Goal: Task Accomplishment & Management: Manage account settings

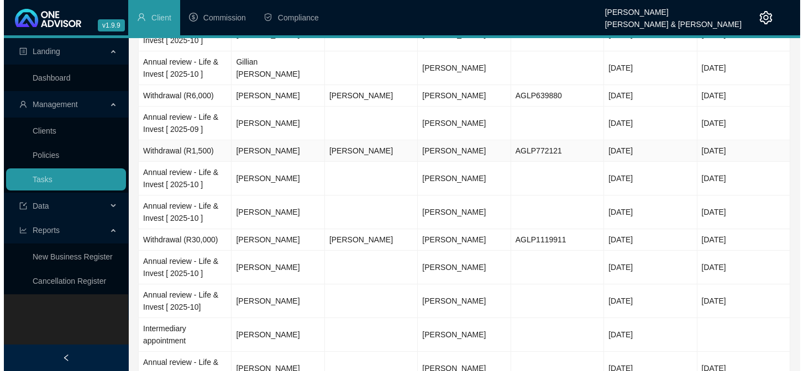
scroll to position [1055, 0]
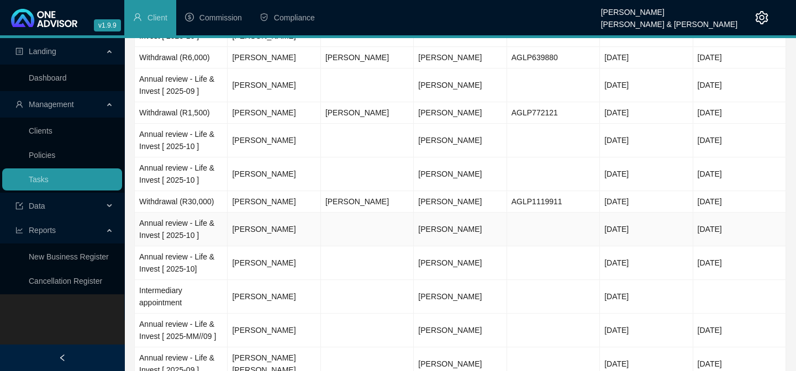
click at [295, 233] on td "[PERSON_NAME]" at bounding box center [274, 230] width 93 height 34
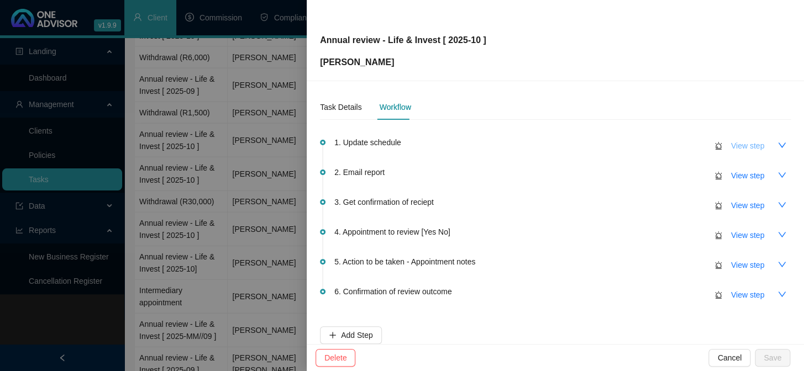
click at [731, 146] on span "View step" at bounding box center [747, 146] width 33 height 12
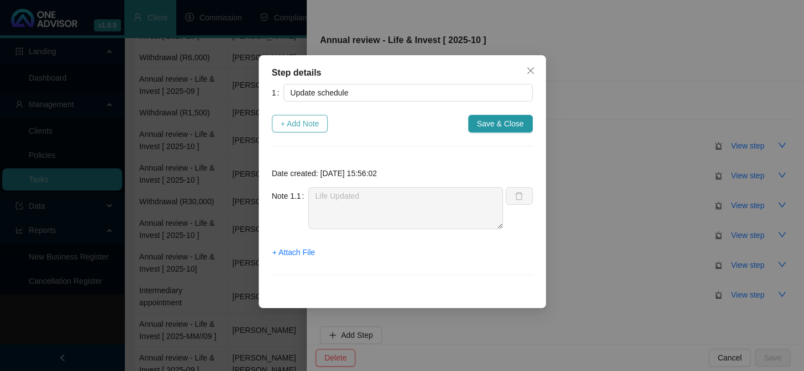
click at [317, 125] on span "+ Add Note" at bounding box center [300, 124] width 39 height 12
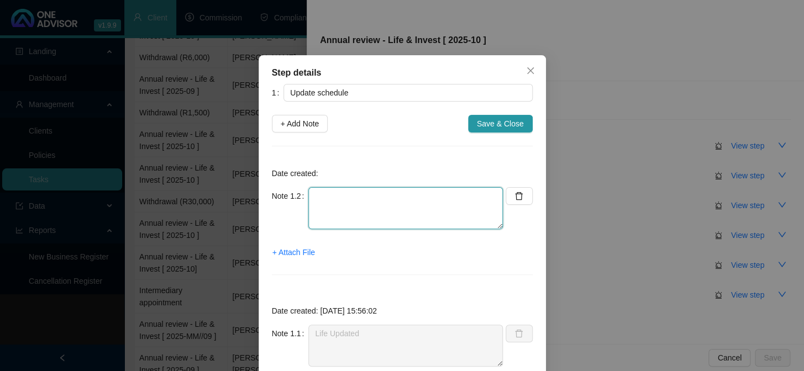
click at [362, 208] on textarea at bounding box center [405, 208] width 195 height 42
type textarea "Invest Updated"
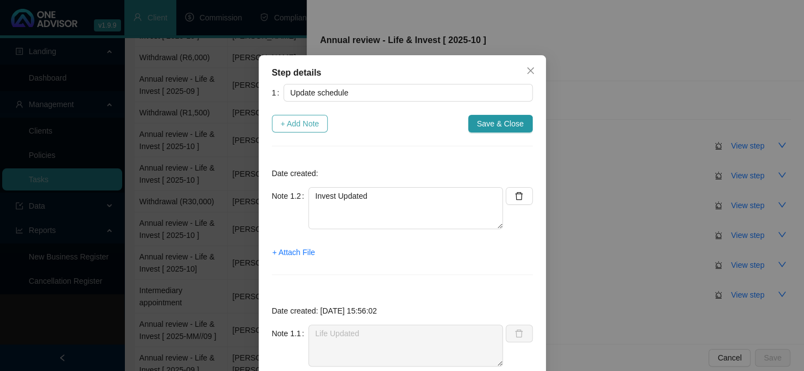
click at [287, 123] on span "+ Add Note" at bounding box center [300, 124] width 39 height 12
type textarea "Invest Updated"
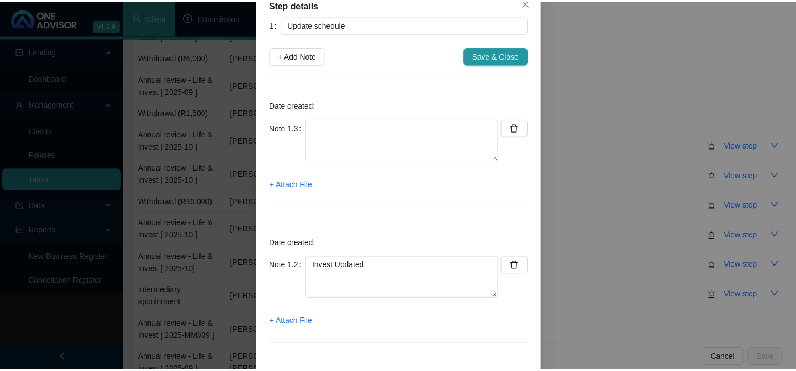
scroll to position [50, 0]
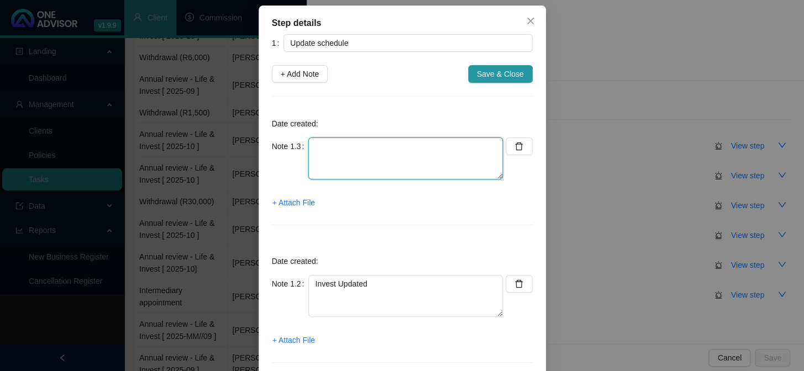
click at [343, 138] on textarea at bounding box center [405, 159] width 195 height 42
type textarea "Medical Aid Updated No Option for Stratum or Vitality"
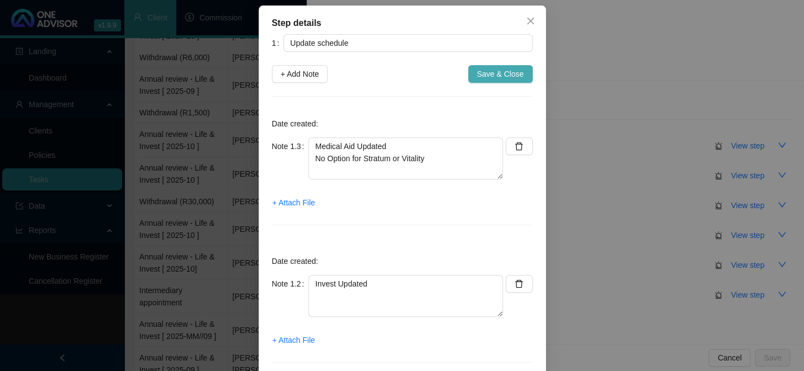
click at [477, 73] on span "Save & Close" at bounding box center [500, 74] width 47 height 12
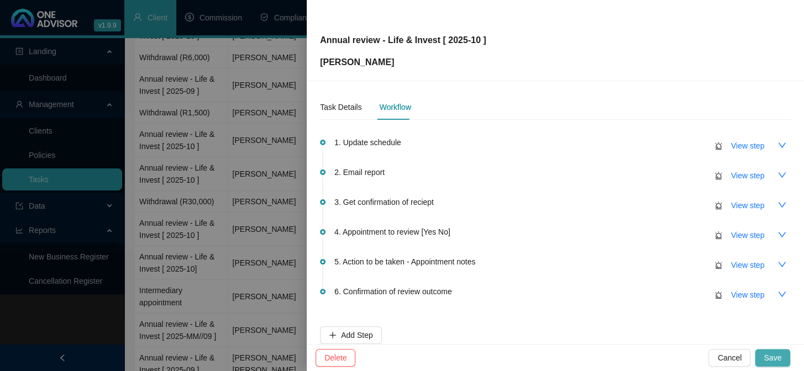
click at [788, 354] on button "Save" at bounding box center [772, 358] width 35 height 18
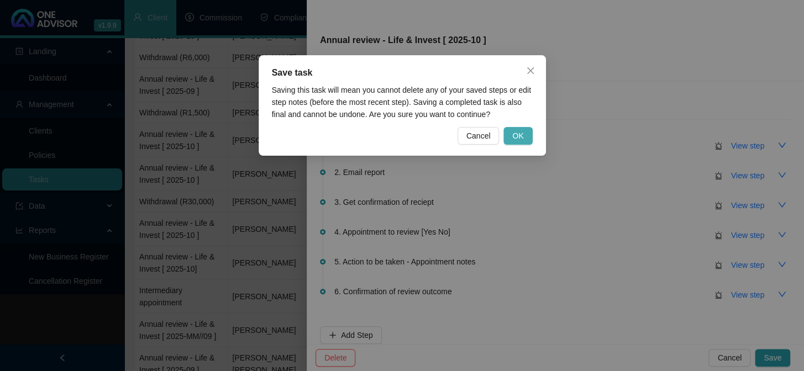
click at [523, 140] on span "OK" at bounding box center [517, 136] width 11 height 12
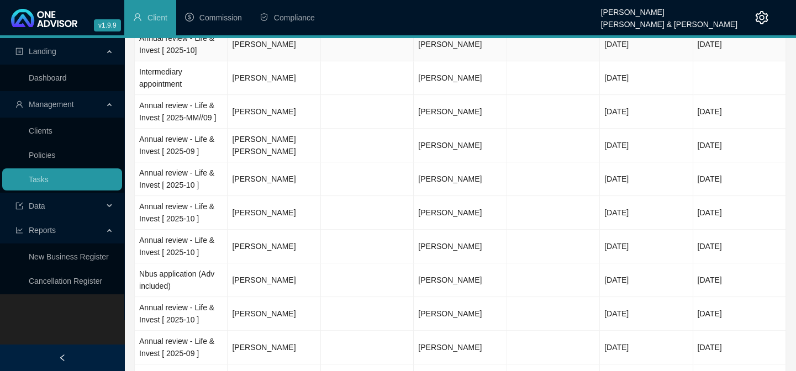
scroll to position [1363, 0]
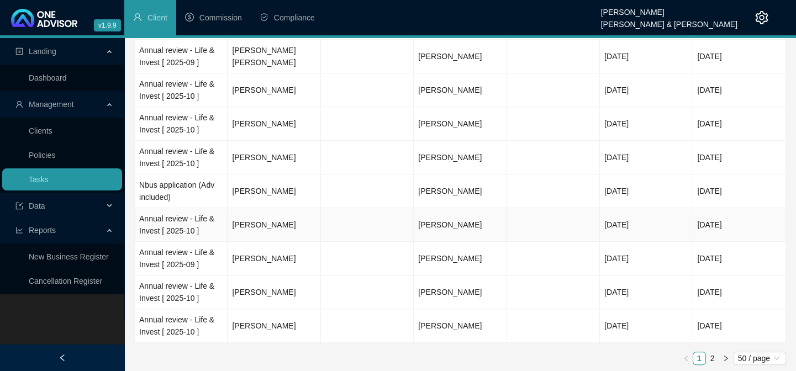
click at [261, 223] on td "[PERSON_NAME]" at bounding box center [274, 225] width 93 height 34
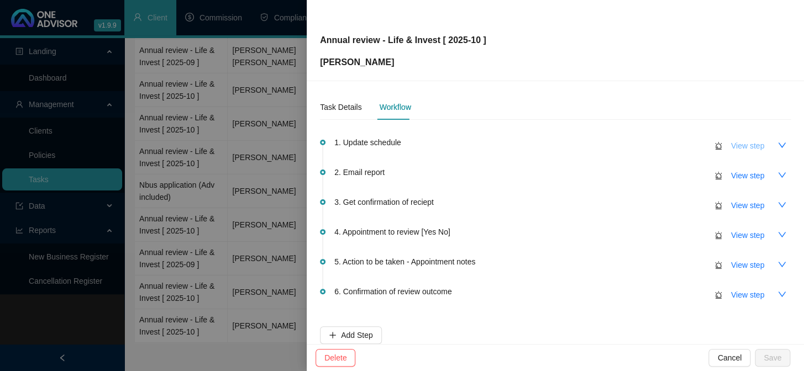
click at [735, 145] on span "View step" at bounding box center [747, 146] width 33 height 12
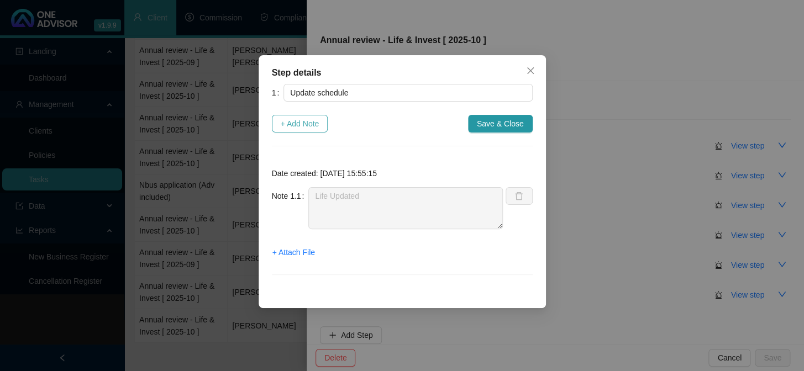
click at [307, 125] on span "+ Add Note" at bounding box center [300, 124] width 39 height 12
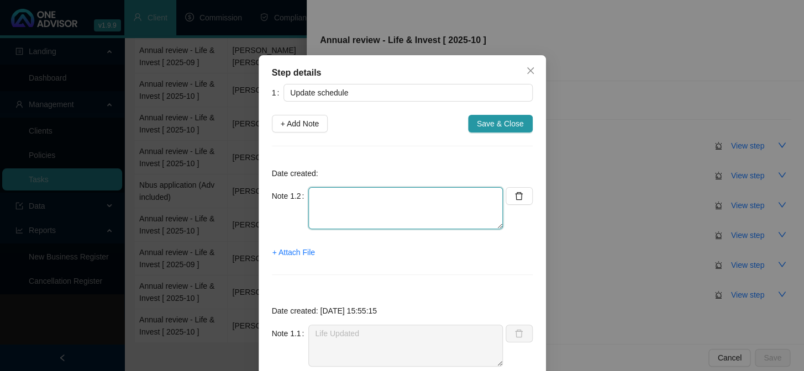
click at [318, 202] on textarea at bounding box center [405, 208] width 195 height 42
type textarea "No Invest"
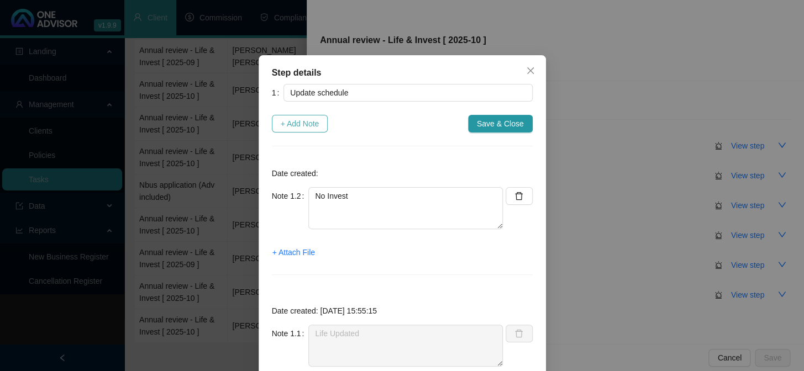
click at [289, 121] on span "+ Add Note" at bounding box center [300, 124] width 39 height 12
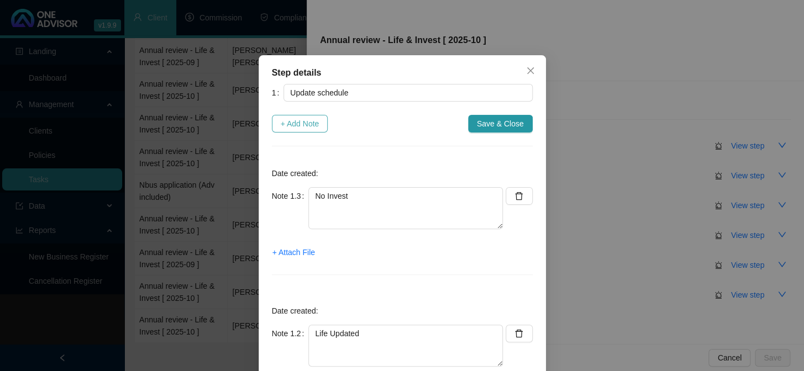
type textarea "No Invest"
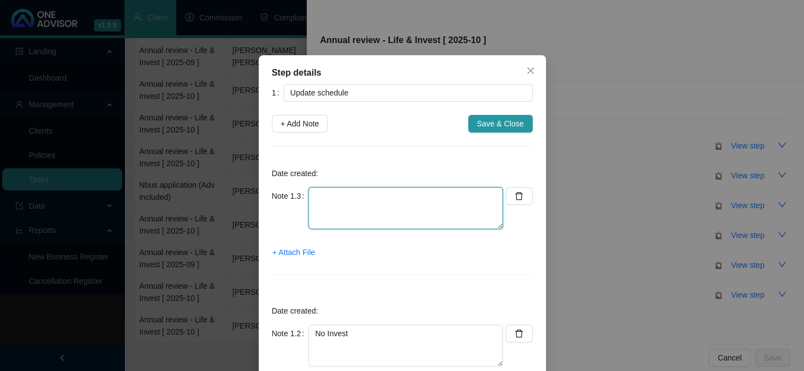
click at [338, 201] on textarea at bounding box center [405, 208] width 195 height 42
type textarea "Med Aid Update No Ambledown Option"
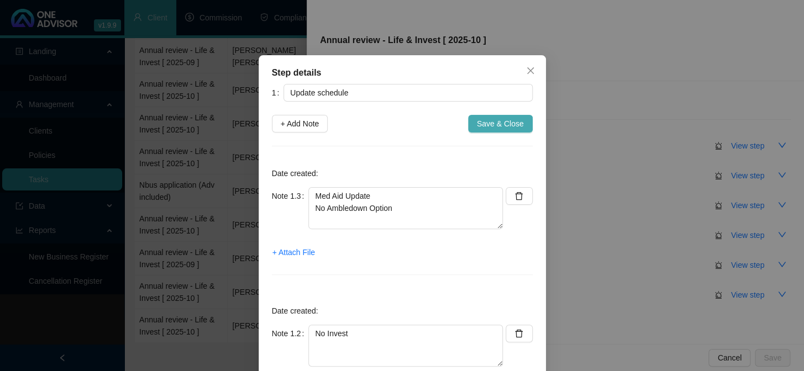
click at [506, 121] on span "Save & Close" at bounding box center [500, 124] width 47 height 12
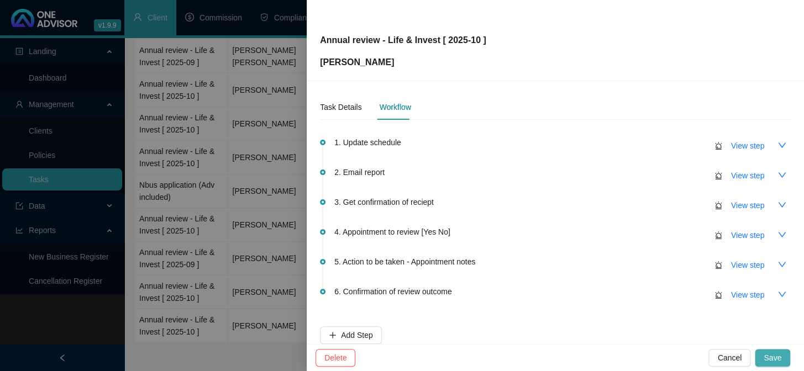
click at [775, 355] on span "Save" at bounding box center [773, 358] width 18 height 12
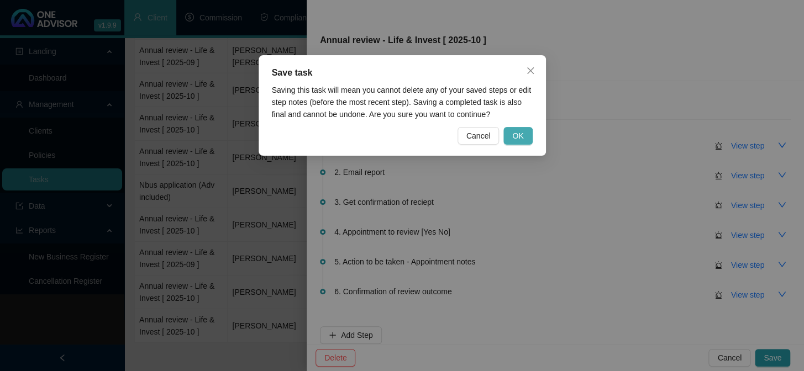
click at [513, 132] on span "OK" at bounding box center [517, 136] width 11 height 12
